Goal: Complete application form

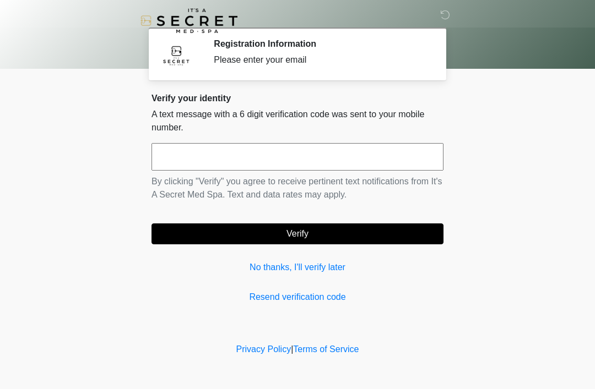
click at [321, 270] on link "No thanks, I'll verify later" at bounding box center [297, 267] width 292 height 13
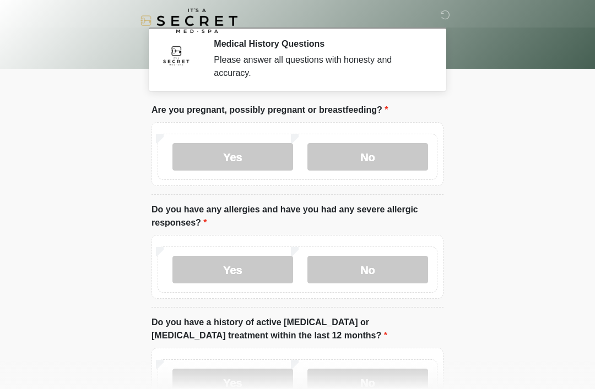
click at [402, 153] on label "No" at bounding box center [367, 157] width 121 height 28
click at [384, 257] on label "No" at bounding box center [367, 270] width 121 height 28
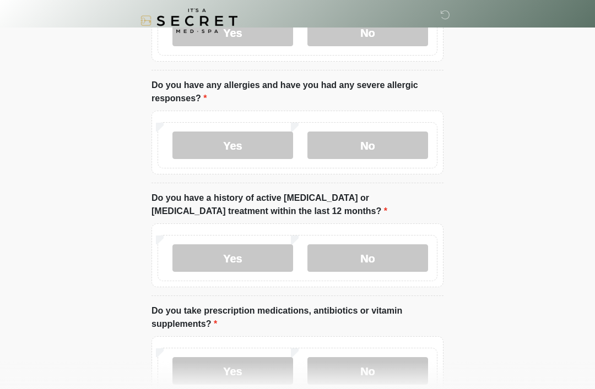
click at [394, 265] on label "No" at bounding box center [367, 259] width 121 height 28
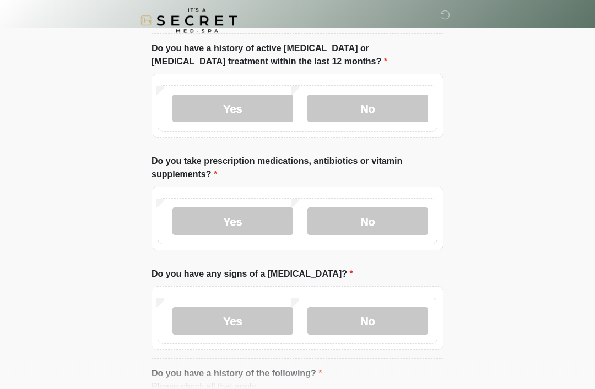
click at [400, 226] on label "No" at bounding box center [367, 222] width 121 height 28
click at [388, 321] on label "No" at bounding box center [367, 321] width 121 height 28
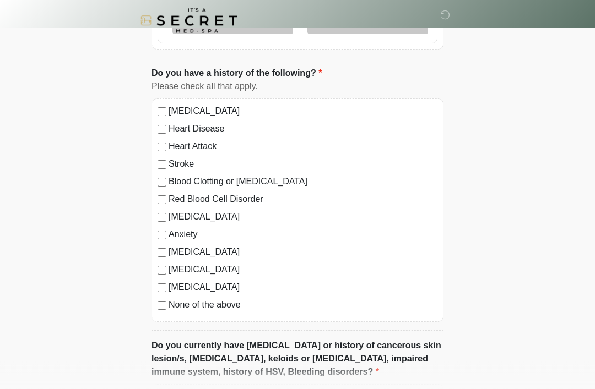
scroll to position [669, 0]
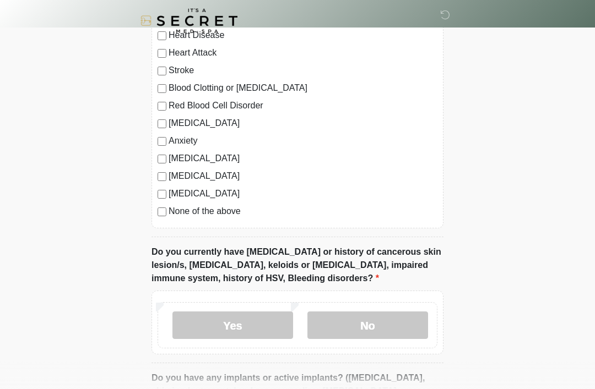
click at [373, 335] on label "No" at bounding box center [367, 326] width 121 height 28
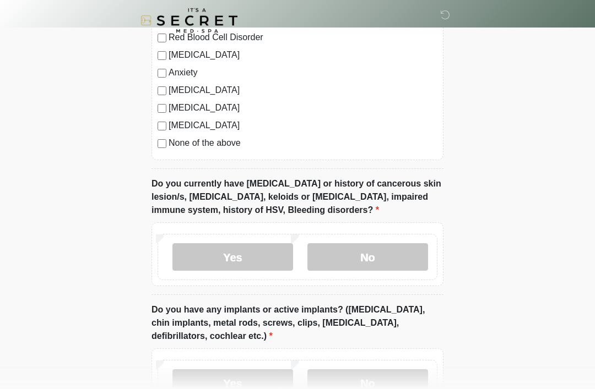
scroll to position [909, 0]
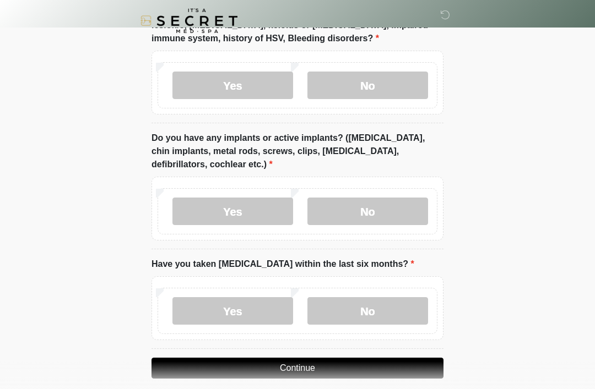
click at [402, 204] on label "No" at bounding box center [367, 212] width 121 height 28
click at [370, 301] on label "No" at bounding box center [367, 311] width 121 height 28
click at [355, 365] on button "Continue" at bounding box center [297, 368] width 292 height 21
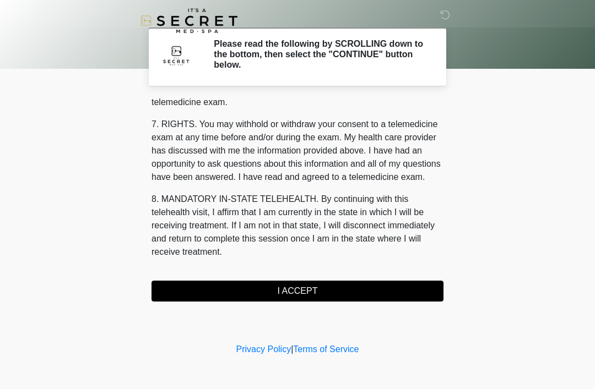
scroll to position [470, 0]
click at [357, 291] on button "I ACCEPT" at bounding box center [297, 291] width 292 height 21
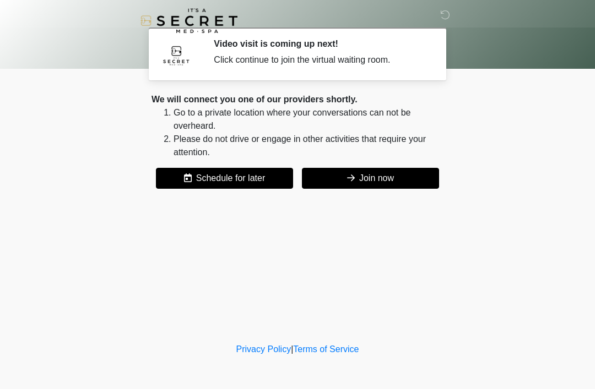
click at [404, 182] on button "Join now" at bounding box center [370, 178] width 137 height 21
